Goal: Participate in discussion: Engage in conversation with other users on a specific topic

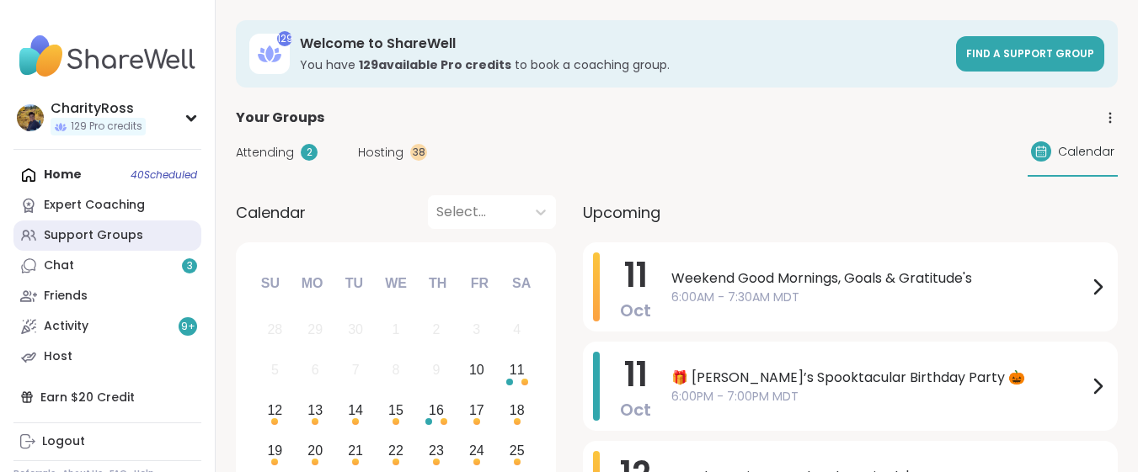
click at [125, 247] on link "Support Groups" at bounding box center [107, 236] width 188 height 30
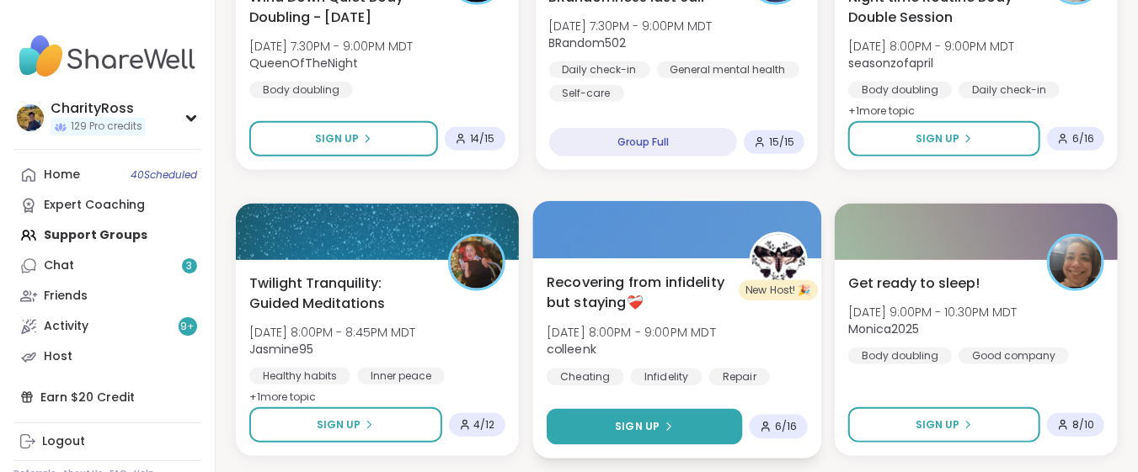
scroll to position [561, 0]
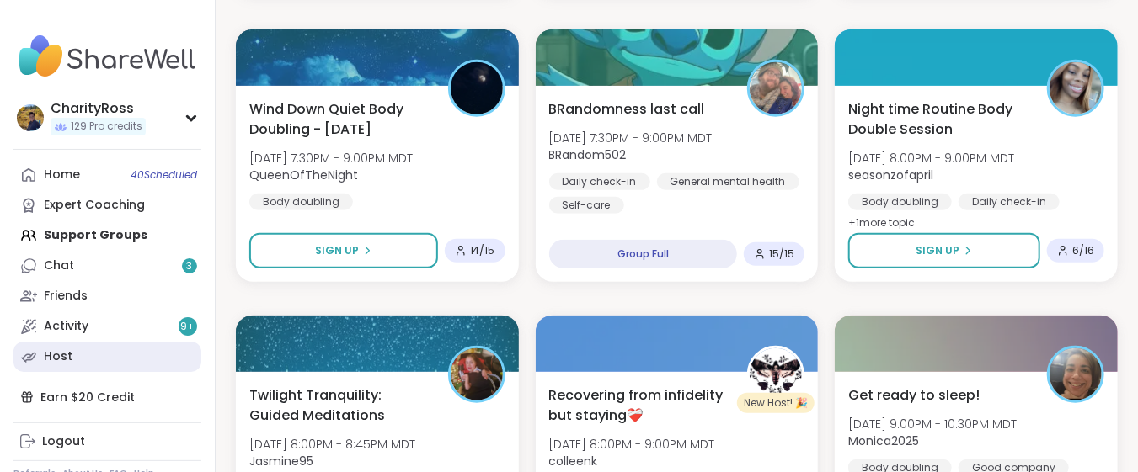
click at [55, 364] on div "Host" at bounding box center [58, 357] width 29 height 17
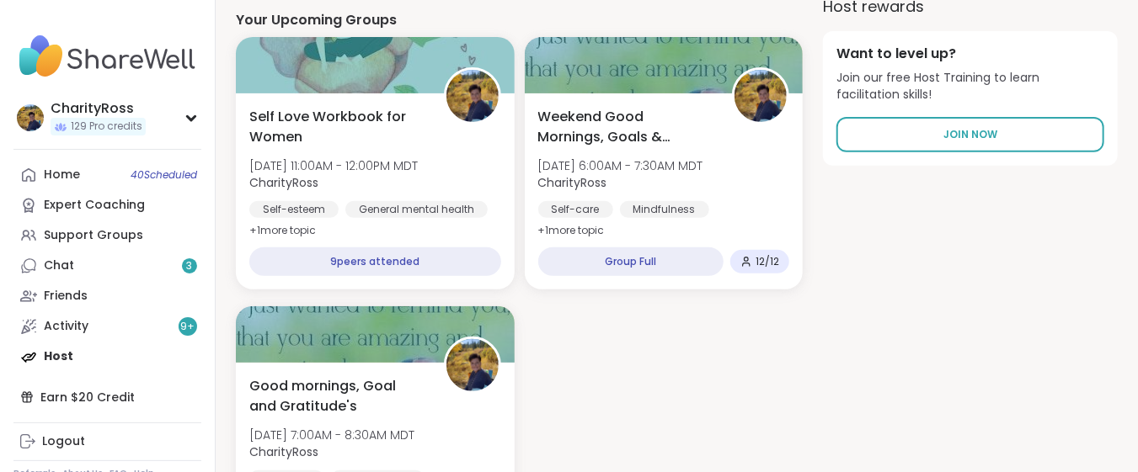
scroll to position [189, 0]
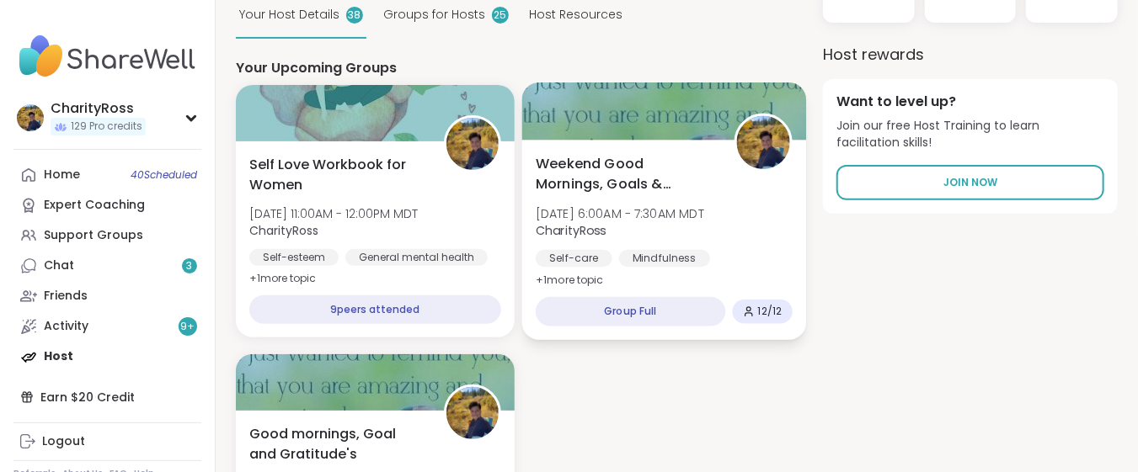
click at [626, 273] on div "Weekend Good Mornings, Goals & Gratitude's [DATE] 6:00AM - 7:30AM MDT CharityRo…" at bounding box center [663, 240] width 284 height 200
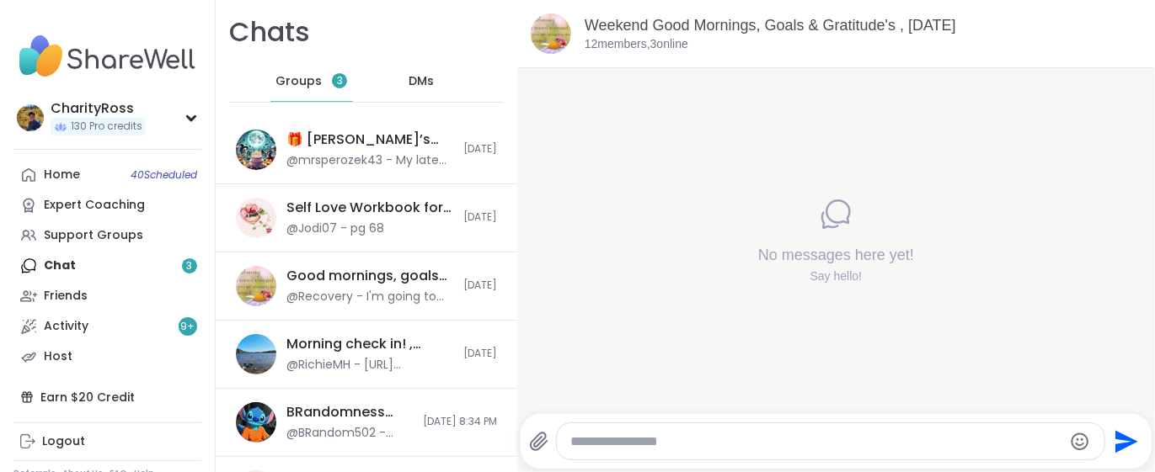
click at [579, 436] on textarea "Type your message" at bounding box center [816, 442] width 493 height 17
type textarea "**********"
click at [1115, 444] on icon "Send" at bounding box center [1126, 441] width 23 height 23
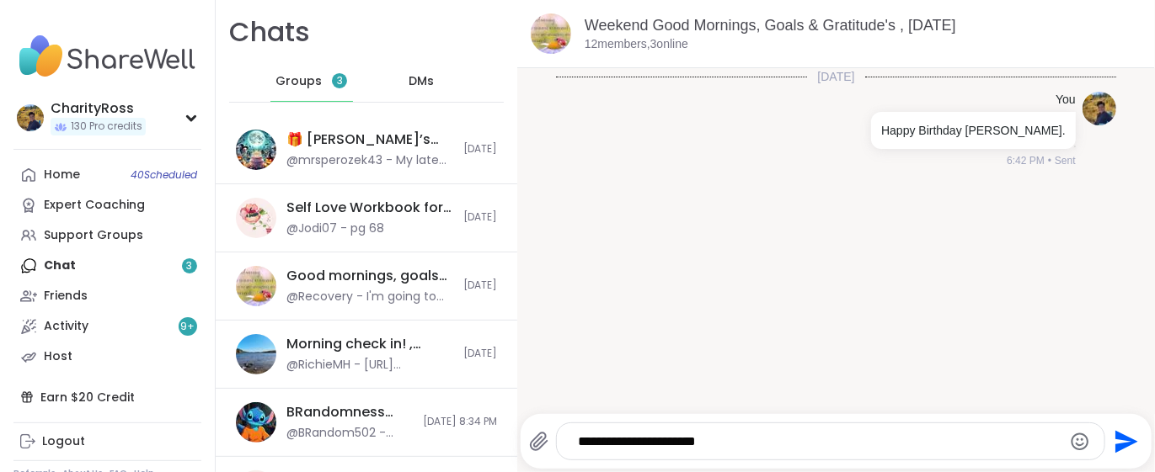
click at [578, 436] on textarea "**********" at bounding box center [816, 442] width 477 height 17
click at [1116, 445] on icon "Send" at bounding box center [1124, 442] width 27 height 27
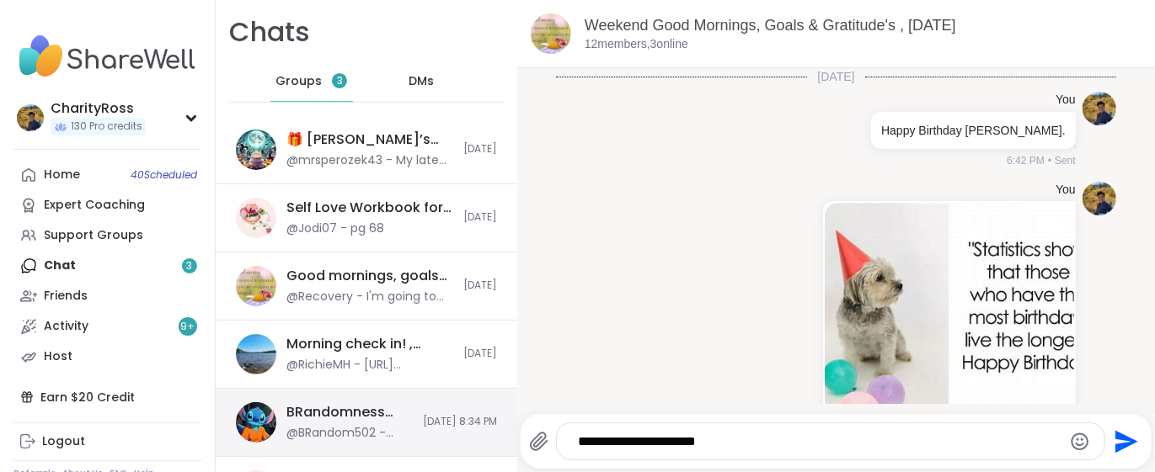
click at [259, 415] on img at bounding box center [256, 423] width 40 height 40
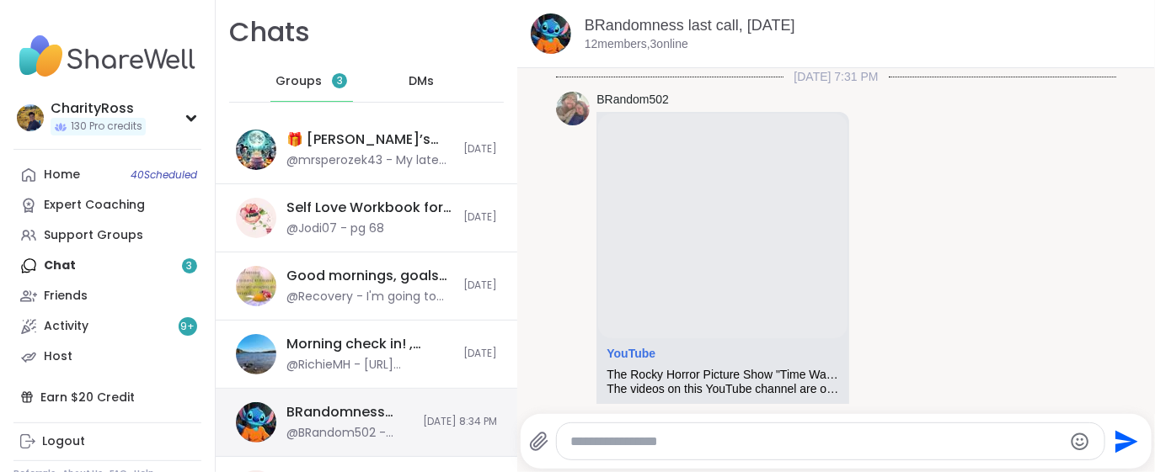
scroll to position [7727, 0]
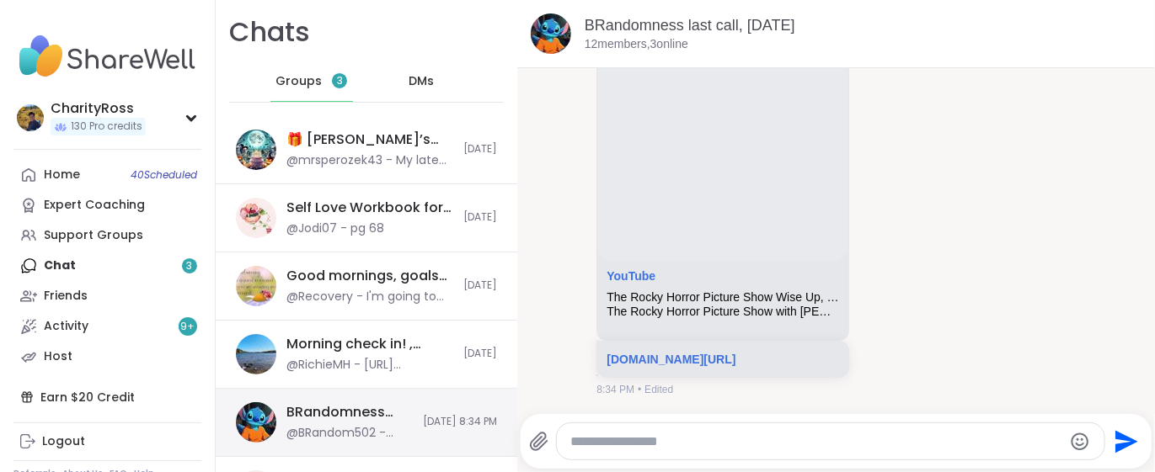
click at [255, 424] on img at bounding box center [256, 423] width 40 height 40
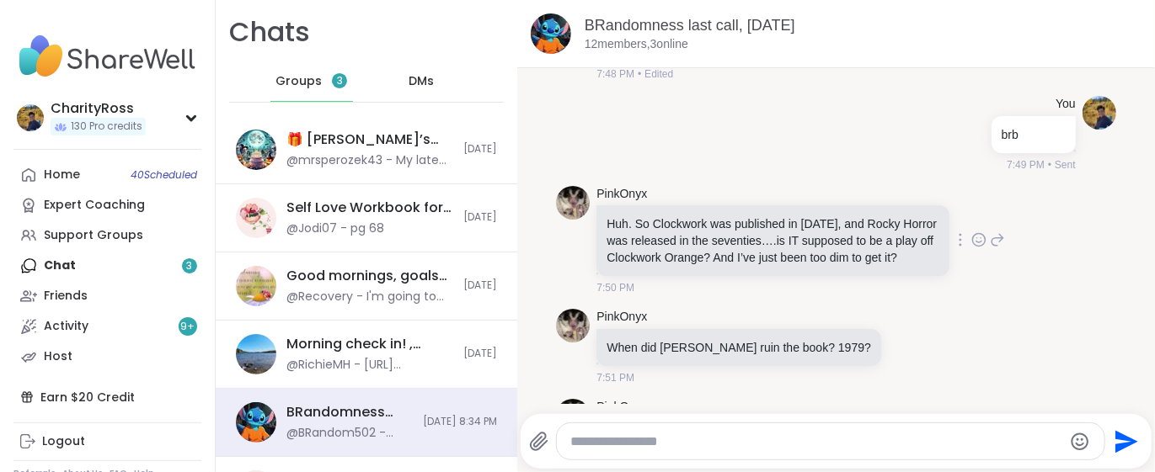
scroll to position [2133, 0]
